Goal: Information Seeking & Learning: Learn about a topic

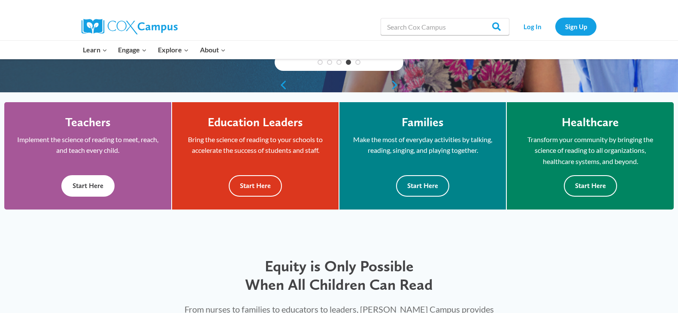
click at [89, 189] on button "Start Here" at bounding box center [87, 185] width 53 height 21
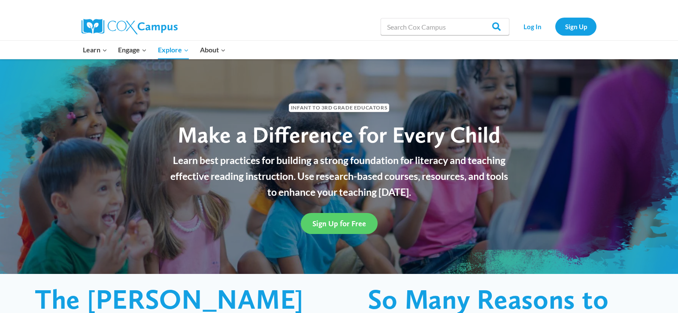
scroll to position [50, 0]
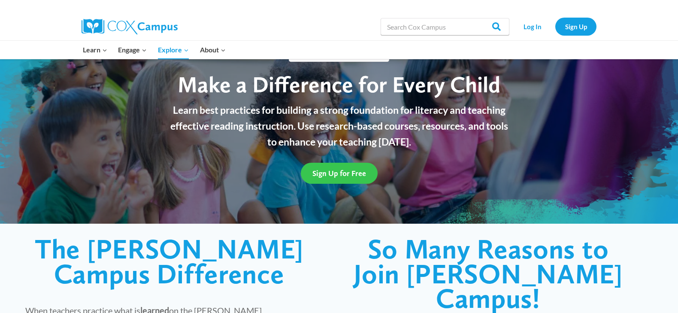
click at [326, 171] on span "Sign Up for Free" at bounding box center [339, 173] width 54 height 9
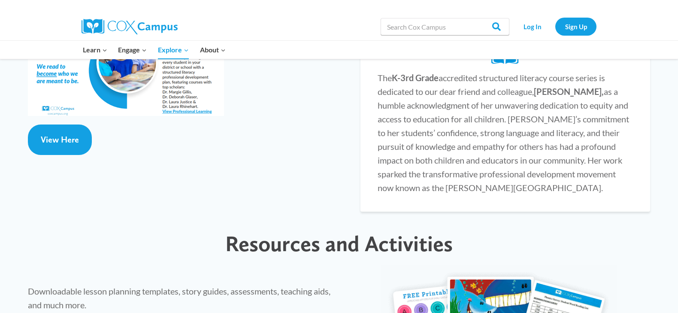
scroll to position [1715, 0]
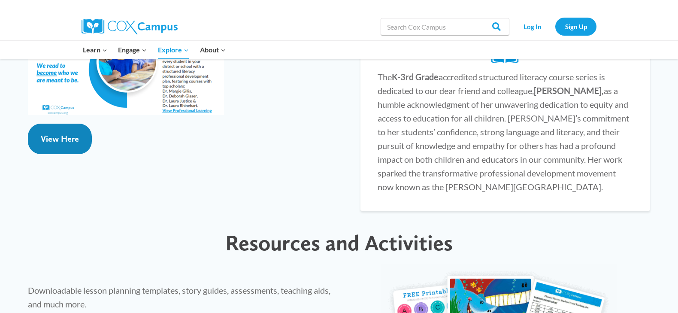
click at [61, 124] on link "View Here" at bounding box center [60, 139] width 64 height 30
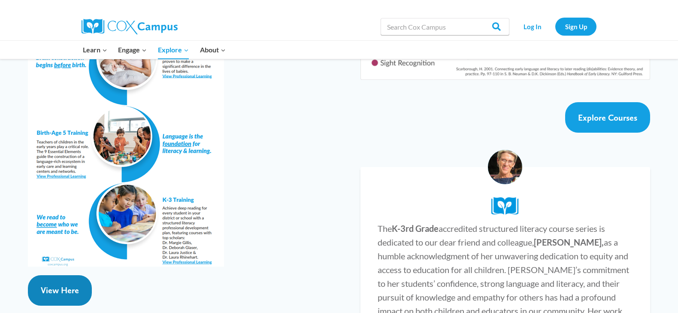
scroll to position [1513, 0]
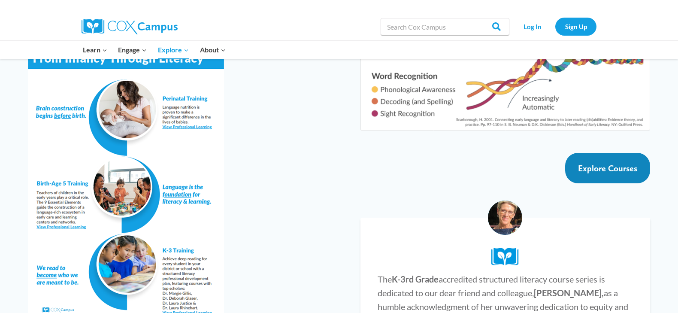
click at [601, 163] on span "Explore Courses" at bounding box center [607, 168] width 59 height 10
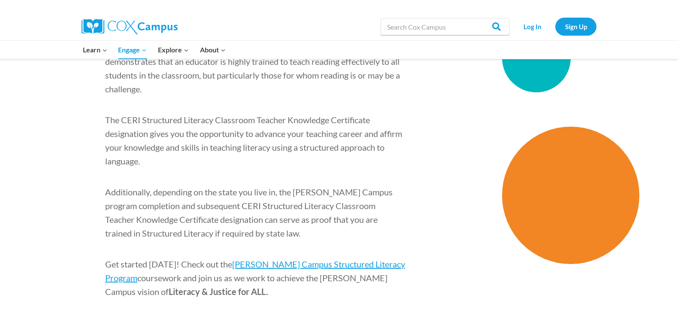
scroll to position [1311, 0]
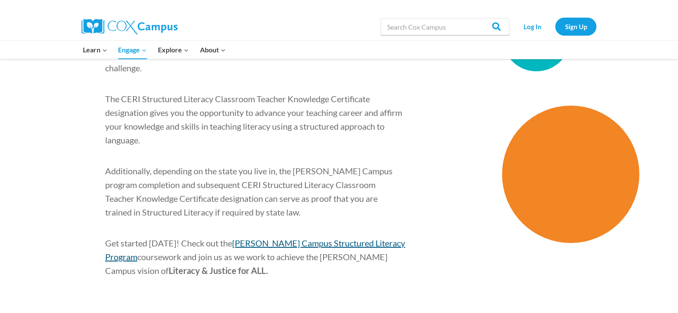
click at [280, 238] on span "[PERSON_NAME] Campus Structured Literacy Program" at bounding box center [255, 250] width 300 height 24
click at [290, 238] on span "[PERSON_NAME] Campus Structured Literacy Program" at bounding box center [255, 250] width 300 height 24
